Goal: Information Seeking & Learning: Check status

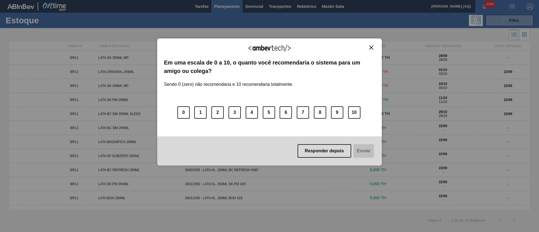
click at [370, 45] on img "Close" at bounding box center [371, 47] width 4 height 4
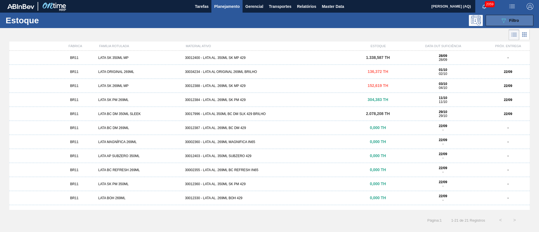
click at [494, 18] on button "089F7B8B-B2A5-4AFE-B5C0-19BA573D28AC Filtro" at bounding box center [509, 20] width 48 height 11
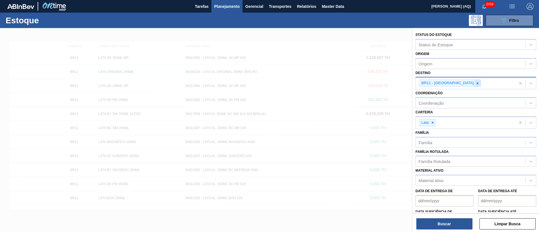
click at [474, 84] on div at bounding box center [477, 83] width 6 height 7
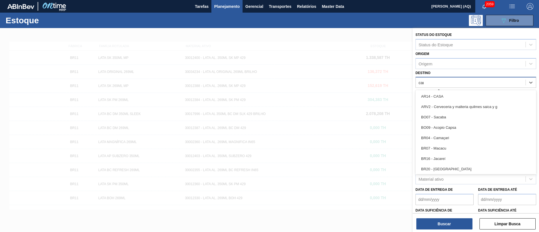
type input "cama"
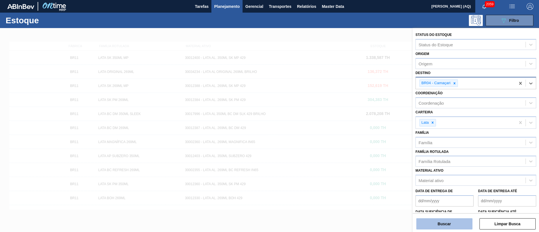
click at [470, 223] on button "Buscar" at bounding box center [444, 223] width 56 height 11
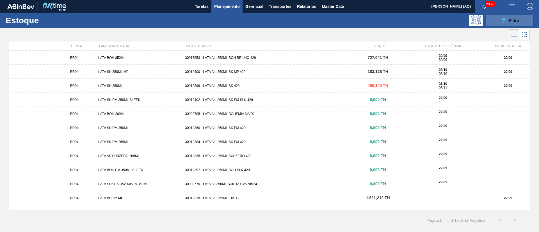
click at [497, 21] on button "089F7B8B-B2A5-4AFE-B5C0-19BA573D28AC Filtro" at bounding box center [509, 20] width 48 height 11
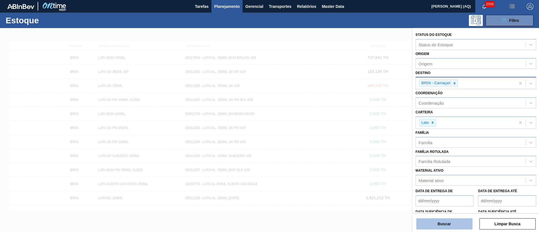
click at [440, 223] on button "Buscar" at bounding box center [444, 223] width 56 height 11
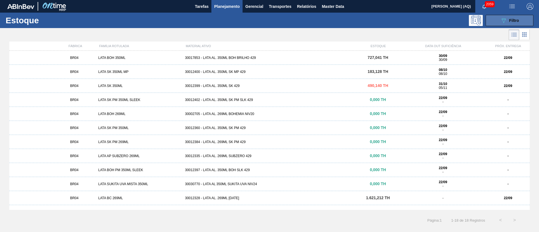
click at [489, 17] on button "089F7B8B-B2A5-4AFE-B5C0-19BA573D28AC Filtro" at bounding box center [509, 20] width 48 height 11
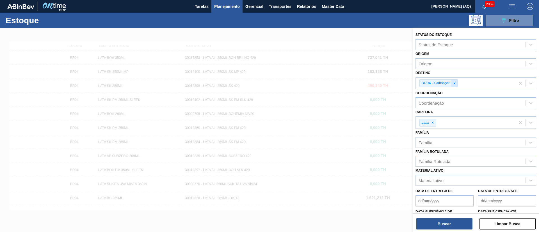
click at [456, 83] on div at bounding box center [454, 83] width 6 height 7
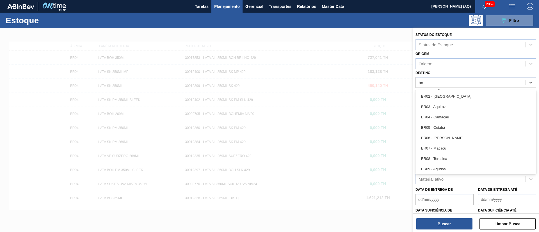
type input "br04"
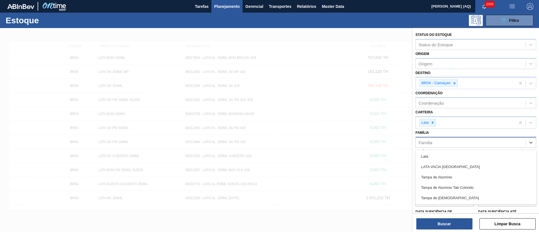
click at [436, 144] on div "Família" at bounding box center [470, 142] width 110 height 8
click at [432, 123] on icon at bounding box center [432, 123] width 2 height 2
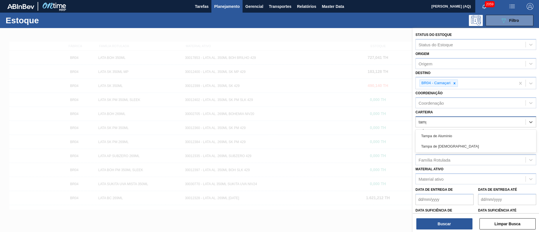
type input "[GEOGRAPHIC_DATA]"
click at [445, 135] on div "Tampa de Alumínio" at bounding box center [475, 136] width 121 height 10
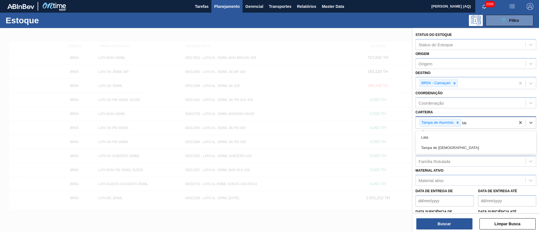
type input "[GEOGRAPHIC_DATA]"
click at [445, 135] on div "Tampa de [DEMOGRAPHIC_DATA]" at bounding box center [475, 137] width 121 height 10
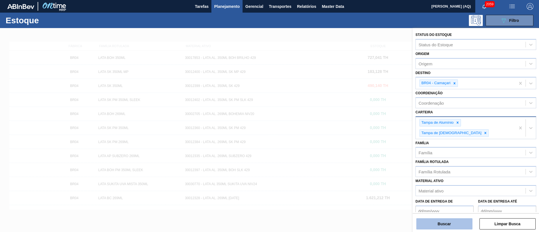
click at [442, 220] on button "Buscar" at bounding box center [444, 223] width 56 height 11
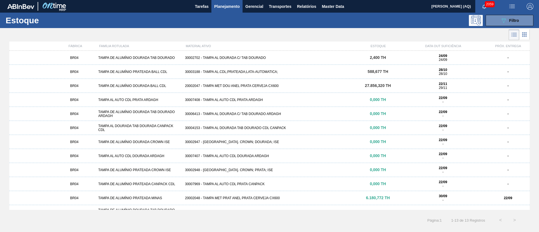
click at [255, 56] on div "30002702 - TAMPA AL DOURADA C/ TAB DOURADO" at bounding box center [269, 58] width 173 height 4
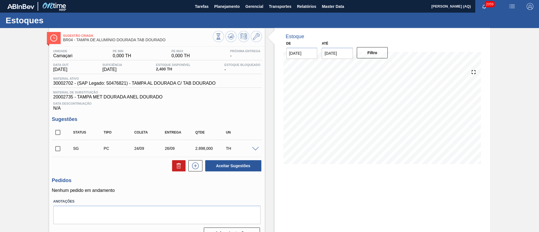
click at [518, 94] on div "Sugestão Criada BR04 - [GEOGRAPHIC_DATA] DE ALUMÍNIO DOURADA TAB DOURADO Unidad…" at bounding box center [269, 135] width 539 height 215
click at [11, 126] on div "Sugestão Criada BR04 - [GEOGRAPHIC_DATA] DE ALUMÍNIO DOURADA TAB DOURADO Unidad…" at bounding box center [269, 135] width 539 height 215
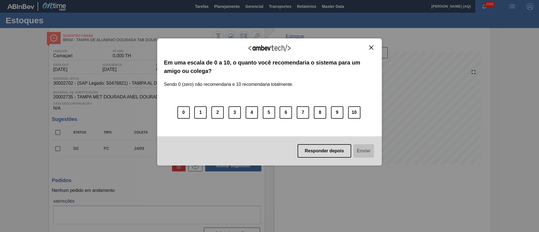
click at [371, 48] on img "Close" at bounding box center [371, 47] width 4 height 4
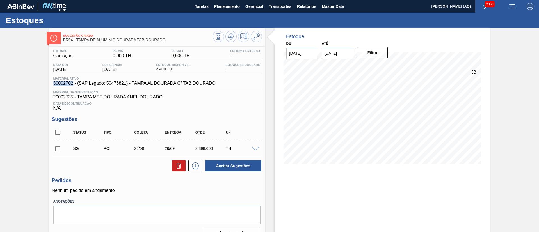
drag, startPoint x: 72, startPoint y: 84, endPoint x: 53, endPoint y: 84, distance: 19.6
click at [53, 84] on div "Material ativo 30002702 - (SAP Legado: 50476821) - TAMPA AL DOURADA C/ TAB DOUR…" at bounding box center [134, 81] width 165 height 9
copy span "30002702"
click at [238, 6] on span "Planejamento" at bounding box center [227, 6] width 26 height 7
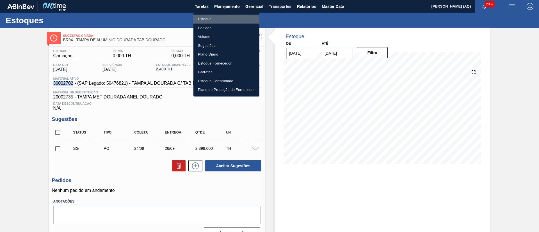
click at [214, 18] on li "Estoque" at bounding box center [226, 19] width 66 height 9
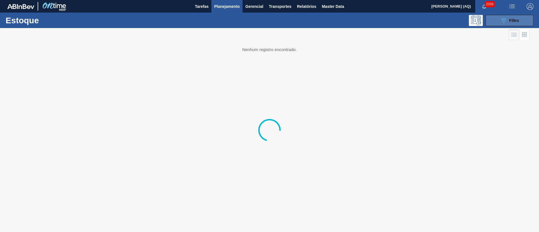
click at [504, 20] on icon "089F7B8B-B2A5-4AFE-B5C0-19BA573D28AC" at bounding box center [503, 20] width 7 height 7
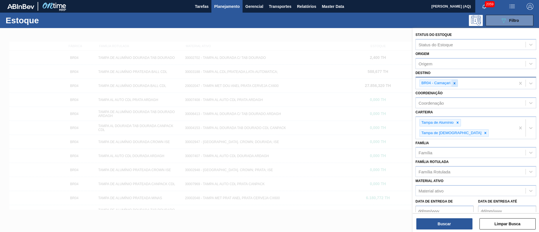
click at [454, 83] on icon at bounding box center [454, 83] width 2 height 2
type input "c"
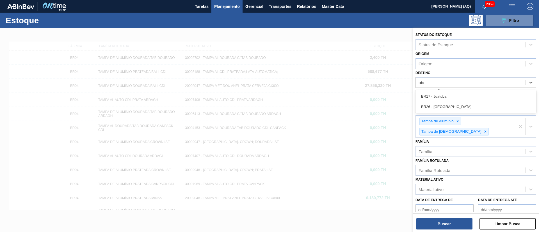
type input "uber"
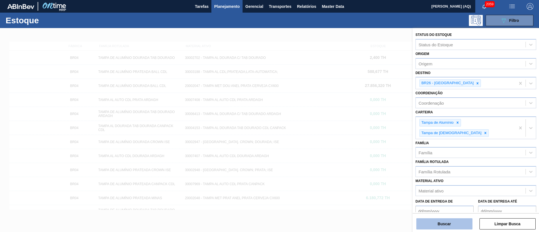
click at [428, 227] on button "Buscar" at bounding box center [444, 223] width 56 height 11
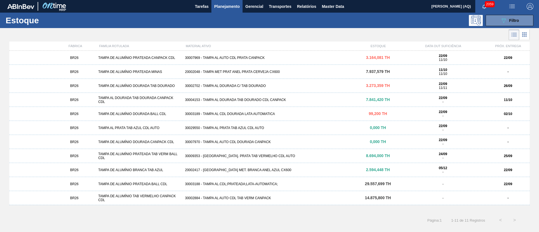
click at [249, 57] on div "30007969 - TAMPA AL AUTO CDL PRATA CANPACK" at bounding box center [269, 58] width 173 height 4
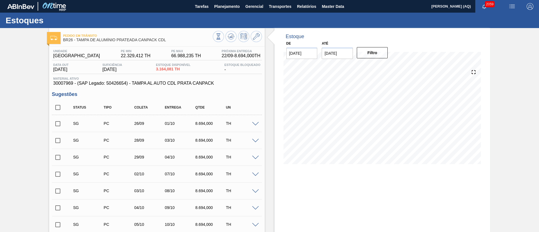
click at [60, 108] on input "checkbox" at bounding box center [58, 108] width 12 height 12
checkbox input "true"
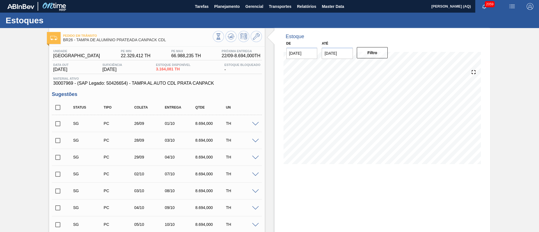
checkbox input "true"
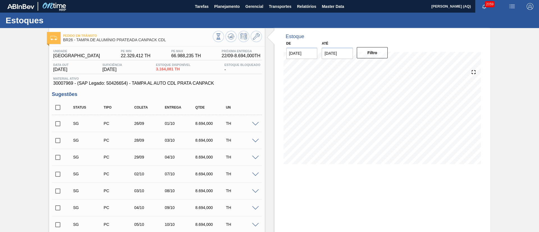
checkbox input "true"
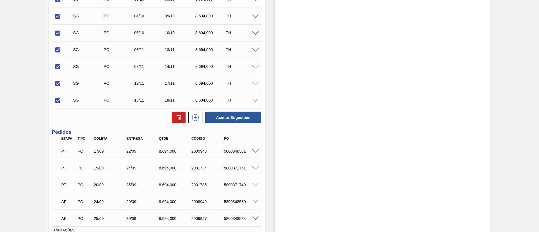
scroll to position [210, 0]
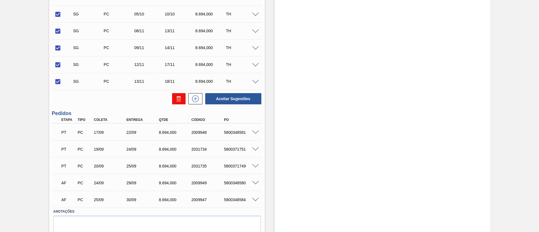
click at [180, 103] on button at bounding box center [178, 98] width 13 height 11
checkbox input "false"
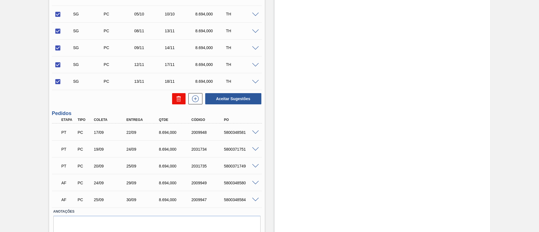
checkbox input "false"
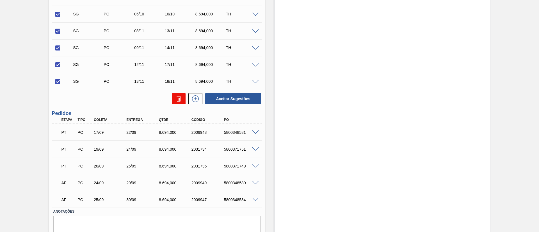
checkbox input "false"
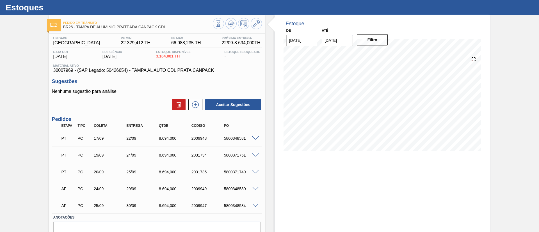
scroll to position [0, 0]
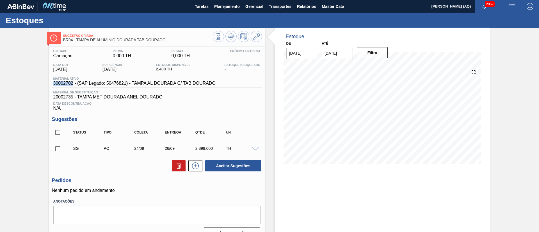
drag, startPoint x: 73, startPoint y: 82, endPoint x: 49, endPoint y: 83, distance: 24.2
click at [49, 83] on div "Unidade Camaçari PE MIN 0,000 TH PE MAX 0,000 TH Próxima Entrega - Data out [DA…" at bounding box center [156, 144] width 215 height 194
copy span "30002702"
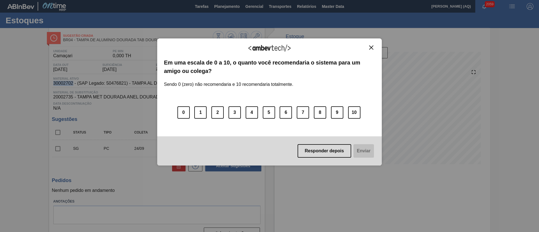
click at [372, 46] on img "Close" at bounding box center [371, 47] width 4 height 4
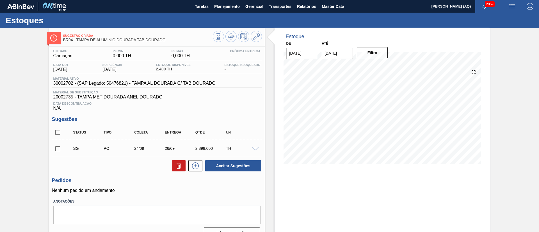
drag, startPoint x: 508, startPoint y: 97, endPoint x: 487, endPoint y: 66, distance: 37.7
click at [511, 97] on div "Sugestão Criada BR04 - [GEOGRAPHIC_DATA] DE ALUMÍNIO DOURADA TAB DOURADO Unidad…" at bounding box center [269, 135] width 539 height 215
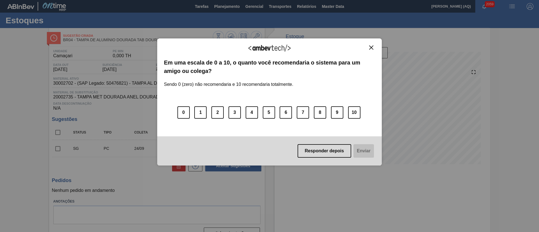
click at [372, 47] on img "Close" at bounding box center [371, 47] width 4 height 4
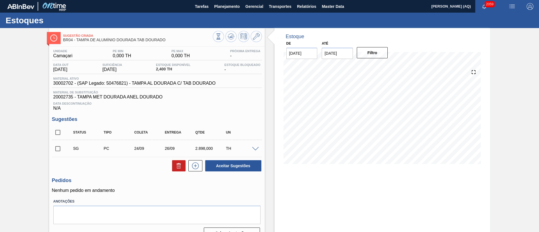
click at [413, 48] on div "Estoque De [DATE] Até [DATE] Filtro 03/10 Projeção de Estoque 1,471.824 [DOMAIN…" at bounding box center [381, 100] width 215 height 144
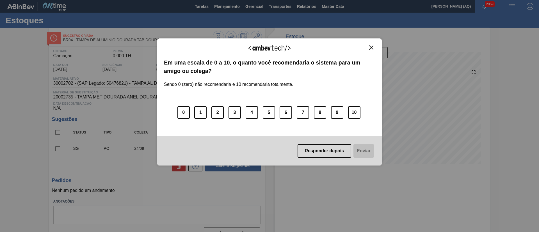
click at [372, 48] on img "Close" at bounding box center [371, 47] width 4 height 4
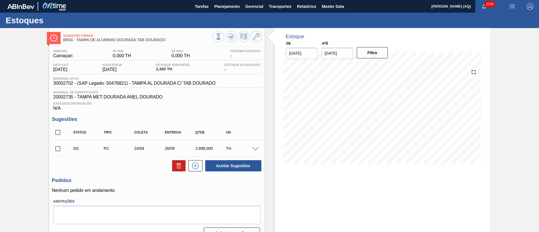
click at [517, 95] on div "Sugestão Criada BR04 - [GEOGRAPHIC_DATA] DE ALUMÍNIO DOURADA TAB DOURADO Unidad…" at bounding box center [269, 135] width 539 height 215
